Goal: Information Seeking & Learning: Learn about a topic

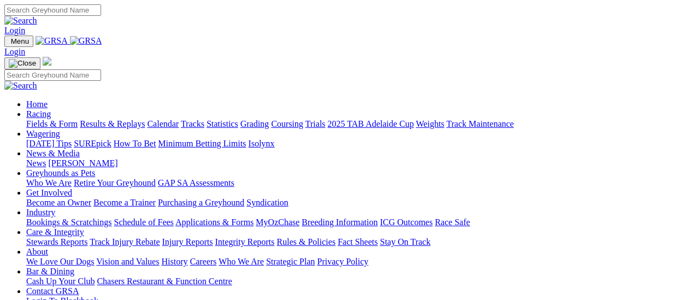
click at [54, 119] on link "Fields & Form" at bounding box center [51, 123] width 51 height 9
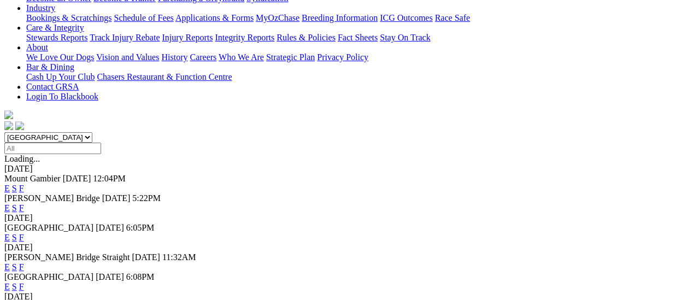
scroll to position [164, 0]
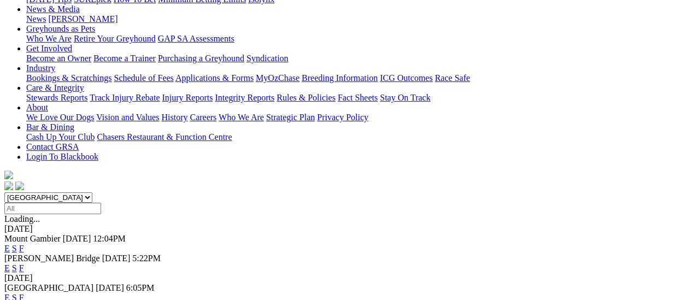
click at [24, 264] on link "F" at bounding box center [21, 268] width 5 height 9
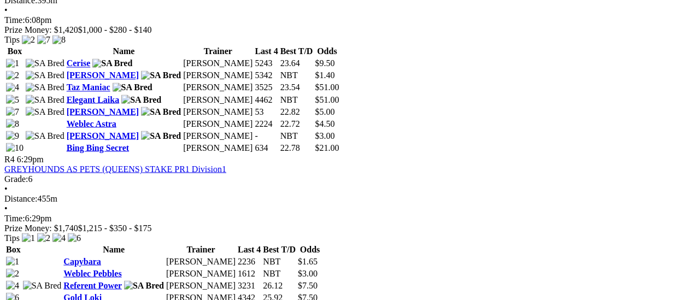
scroll to position [930, 0]
